Goal: Information Seeking & Learning: Check status

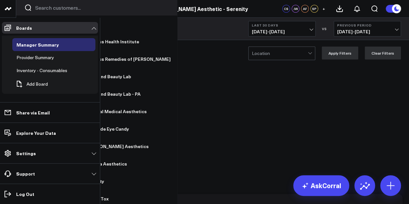
scroll to position [34, 0]
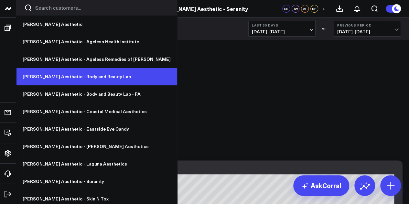
click at [49, 76] on link "[PERSON_NAME] Aesthetic - Body and Beauty Lab" at bounding box center [96, 76] width 161 height 17
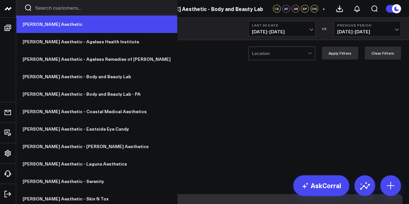
click at [45, 26] on link "[PERSON_NAME] Aesthetic" at bounding box center [96, 24] width 161 height 17
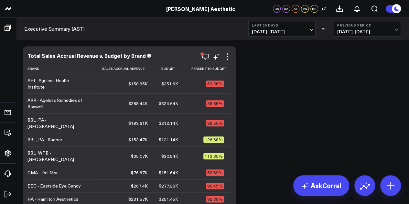
scroll to position [275, 0]
click at [205, 60] on icon "button" at bounding box center [206, 57] width 8 height 8
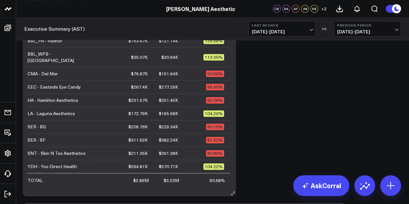
scroll to position [346, 0]
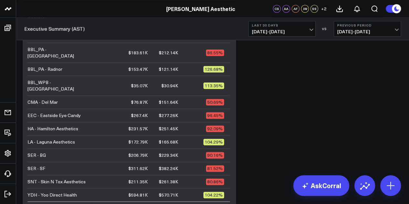
click at [212, 152] on div "90.16%" at bounding box center [215, 155] width 18 height 6
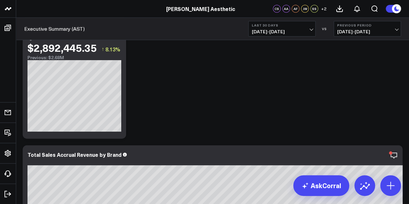
scroll to position [0, 0]
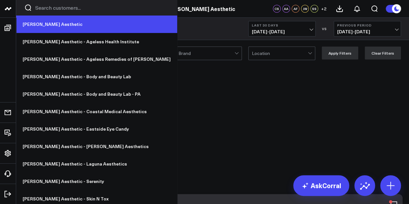
click at [36, 24] on link "[PERSON_NAME] Aesthetic" at bounding box center [96, 24] width 161 height 17
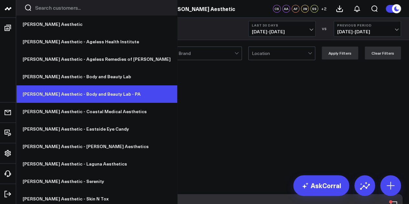
click at [52, 89] on link "[PERSON_NAME] Aesthetic - Body and Beauty Lab - PA" at bounding box center [96, 93] width 161 height 17
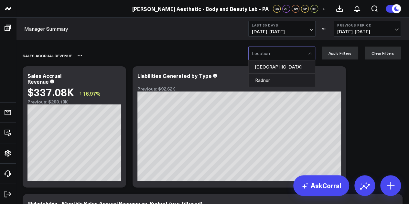
click at [212, 56] on div "Sales Accrual Revenue" at bounding box center [176, 55] width 306 height 15
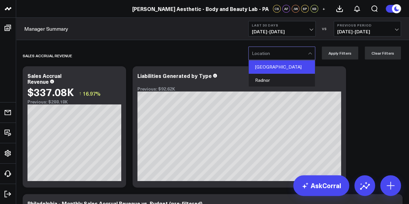
click at [269, 68] on div "[GEOGRAPHIC_DATA]" at bounding box center [282, 66] width 66 height 13
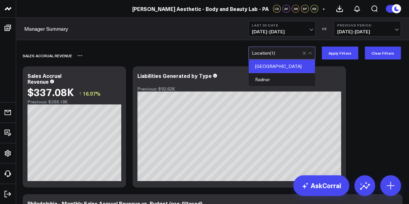
click at [235, 48] on div "Sales Accrual Revenue" at bounding box center [176, 55] width 306 height 15
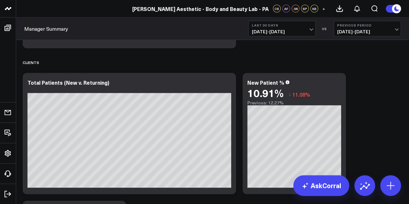
scroll to position [651, 0]
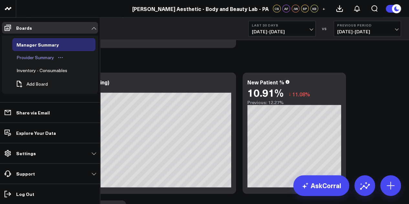
click at [46, 60] on div "Provider Summary" at bounding box center [35, 58] width 41 height 8
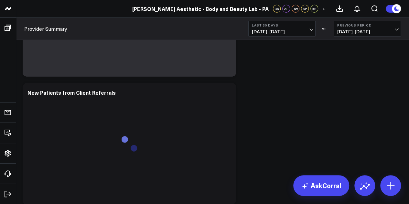
scroll to position [2380, 0]
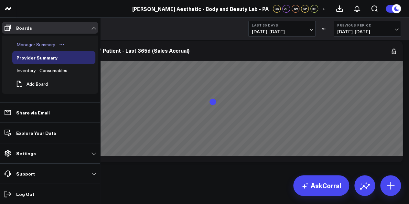
click at [49, 43] on div "Manager Summary" at bounding box center [36, 45] width 42 height 8
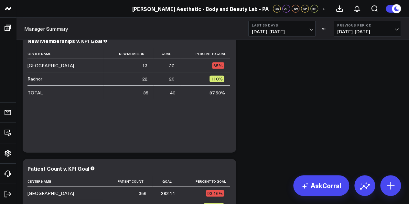
scroll to position [2153, 0]
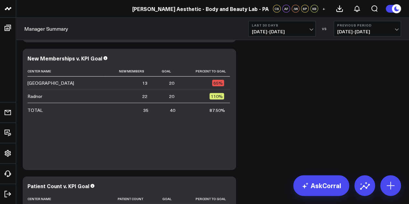
click at [311, 27] on button "Last 30 Days [DATE] - [DATE]" at bounding box center [281, 29] width 67 height 16
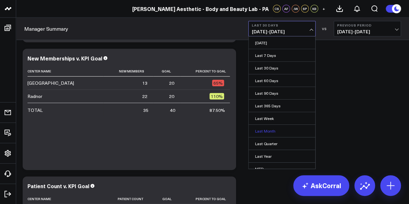
click at [290, 130] on link "Last Month" at bounding box center [282, 131] width 67 height 12
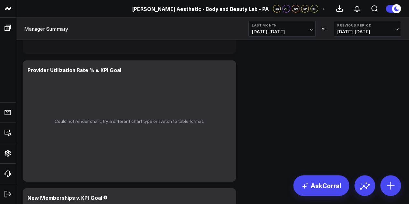
scroll to position [1950, 0]
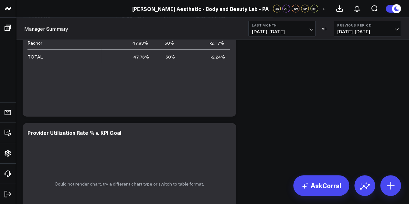
drag, startPoint x: 285, startPoint y: 107, endPoint x: 259, endPoint y: 126, distance: 32.9
click at [259, 126] on div "Sales Accrual Revenue Modify via AI Copy link to widget Ask support Remove Crea…" at bounding box center [212, 84] width 387 height 3978
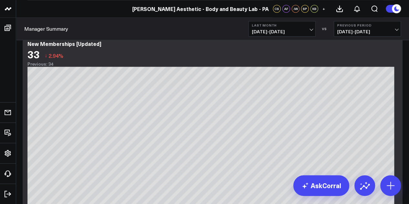
scroll to position [1425, 0]
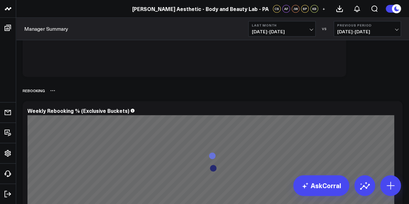
drag, startPoint x: 259, startPoint y: 126, endPoint x: 241, endPoint y: 88, distance: 42.5
click at [241, 88] on div "Rebooking" at bounding box center [213, 90] width 380 height 15
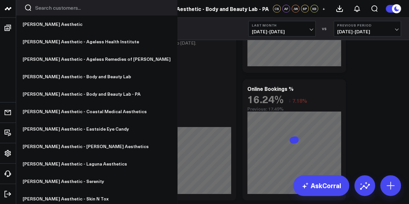
scroll to position [0, 0]
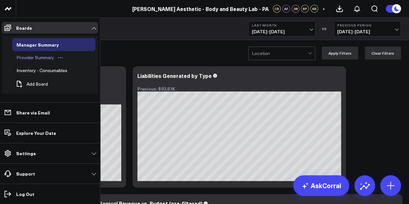
click at [34, 57] on div "Provider Summary" at bounding box center [35, 58] width 41 height 8
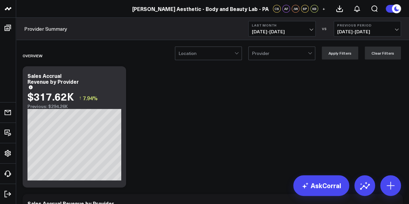
scroll to position [143, 0]
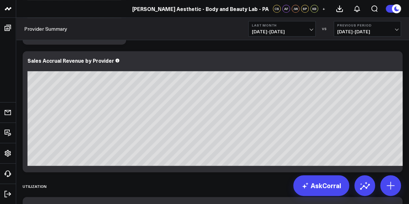
click at [312, 27] on button "Last Month [DATE] - [DATE]" at bounding box center [281, 29] width 67 height 16
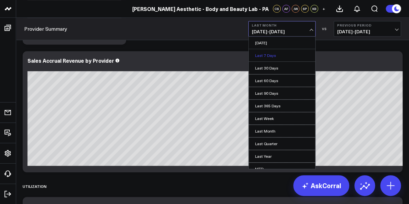
click at [298, 54] on link "Last 7 Days" at bounding box center [282, 55] width 67 height 12
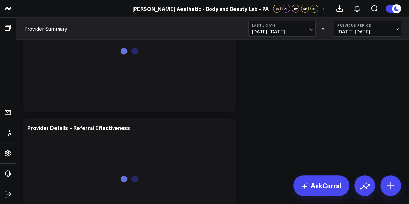
scroll to position [1926, 0]
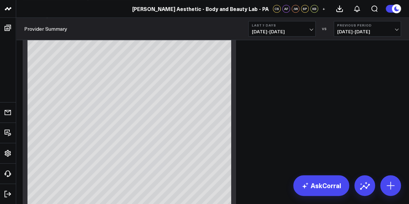
scroll to position [1424, 0]
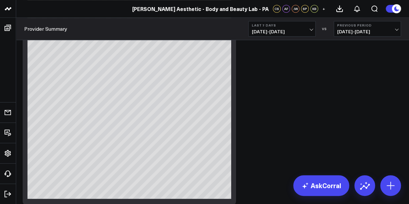
click at [307, 27] on button "Last 7 Days [DATE] - [DATE]" at bounding box center [281, 29] width 67 height 16
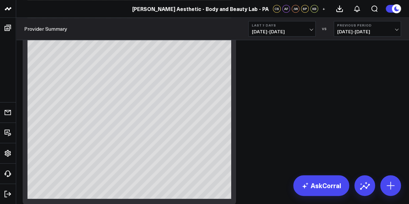
click at [299, 34] on span "[DATE] - [DATE]" at bounding box center [282, 31] width 60 height 5
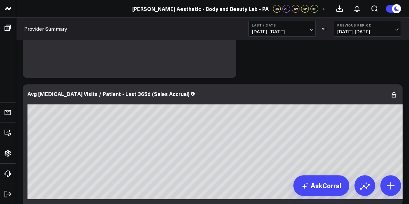
scroll to position [2380, 0]
